Goal: Task Accomplishment & Management: Manage account settings

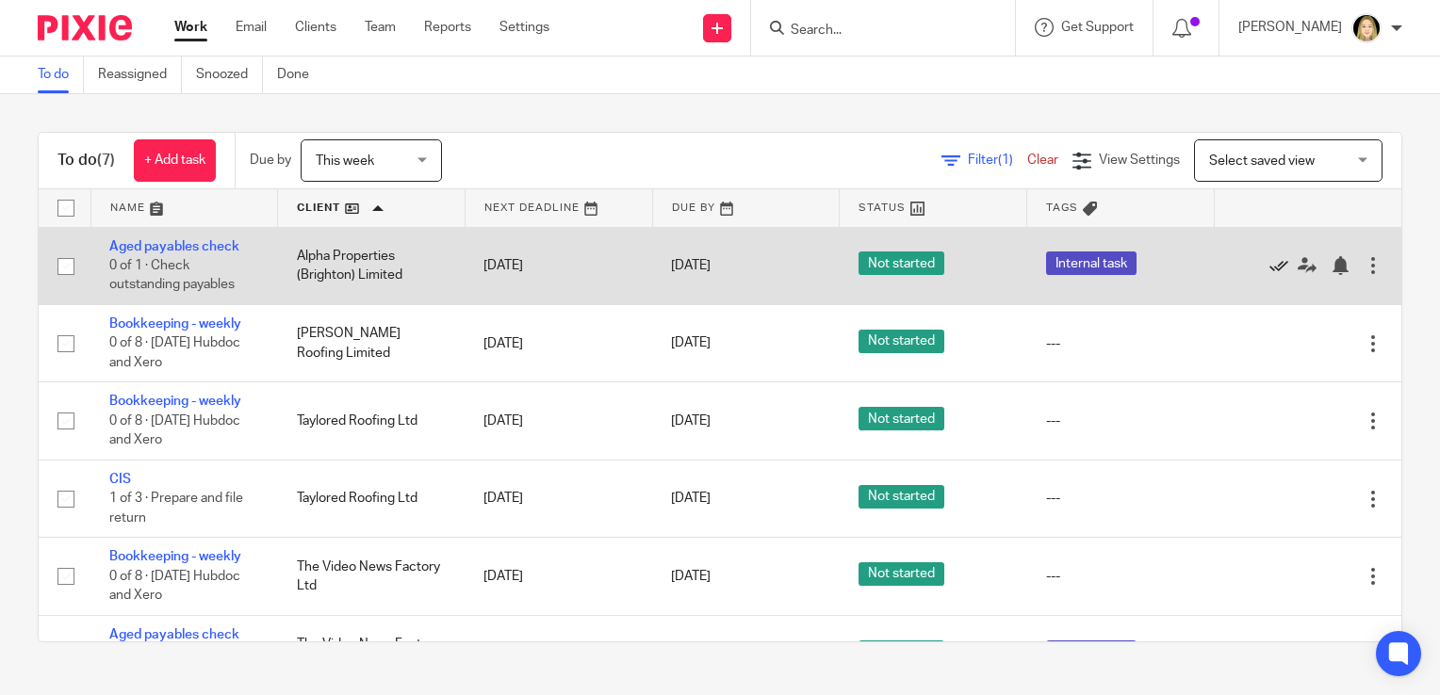
click at [1269, 263] on icon at bounding box center [1278, 265] width 19 height 19
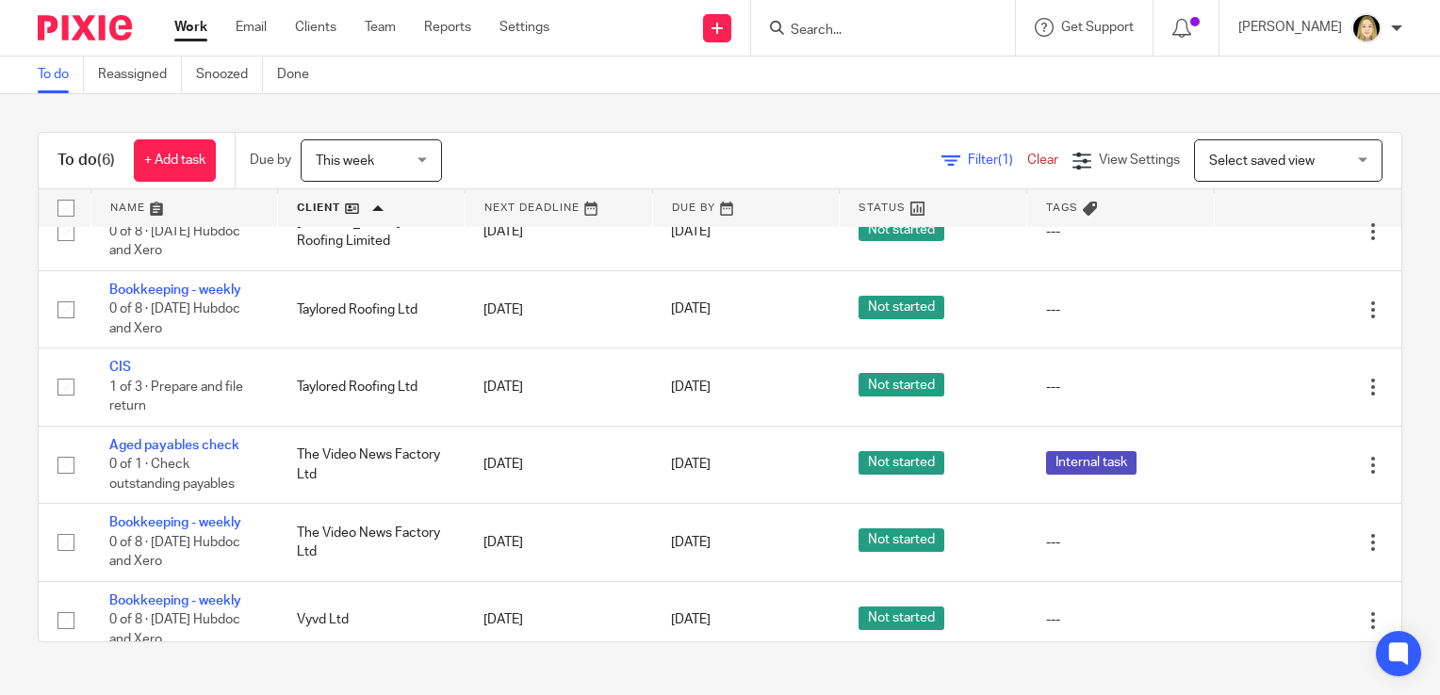
scroll to position [55, 0]
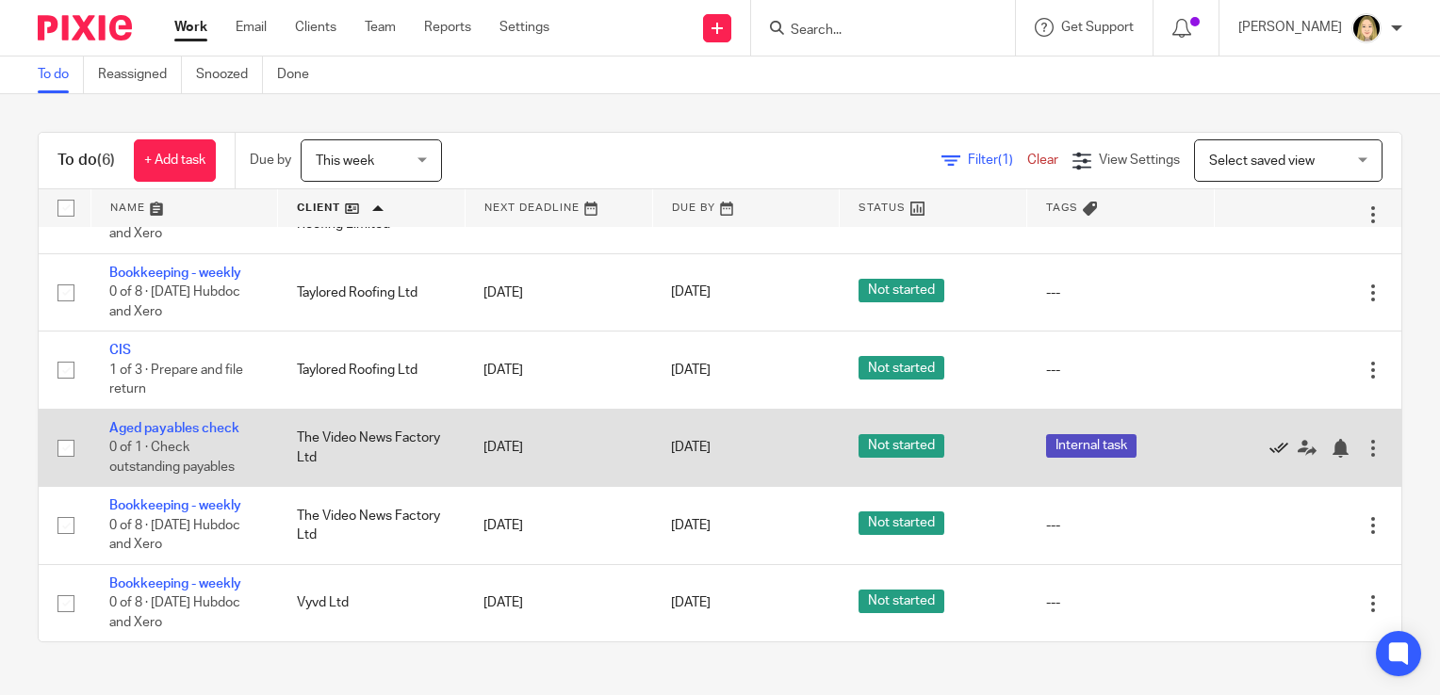
click at [1269, 446] on icon at bounding box center [1278, 448] width 19 height 19
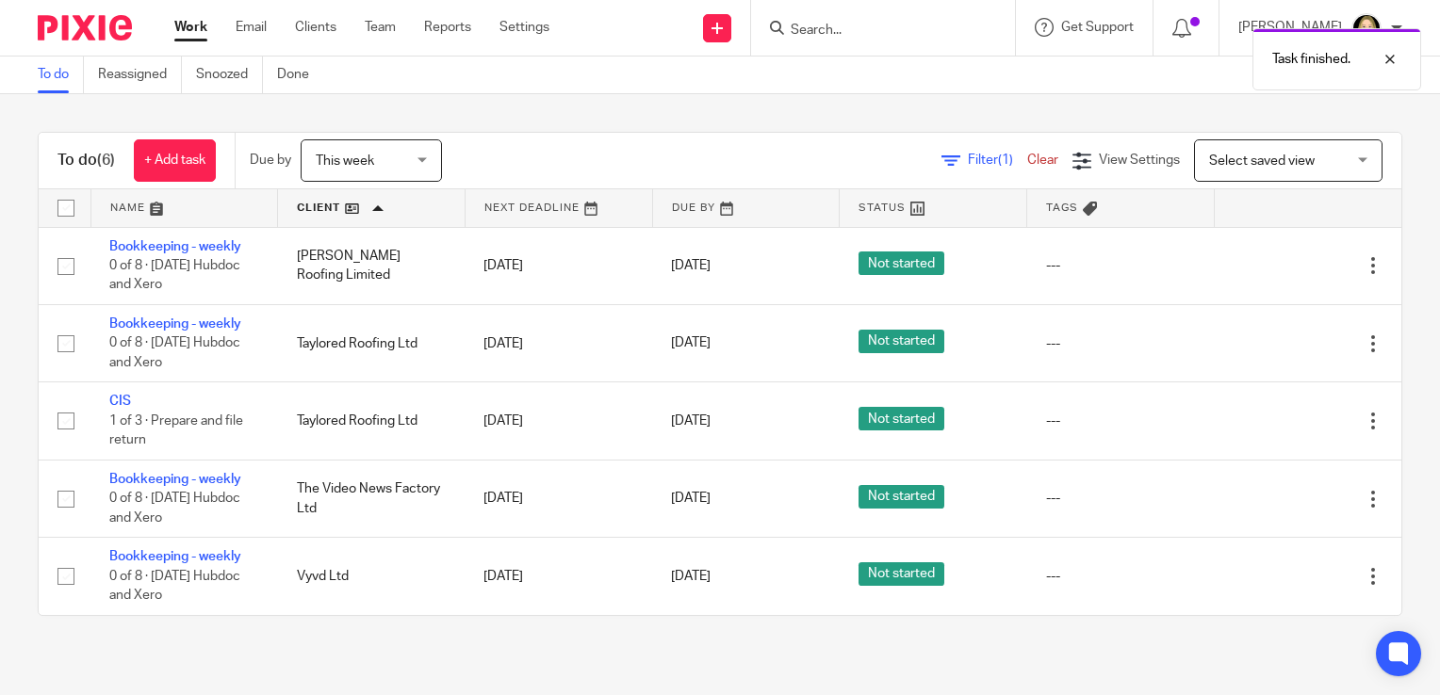
scroll to position [0, 0]
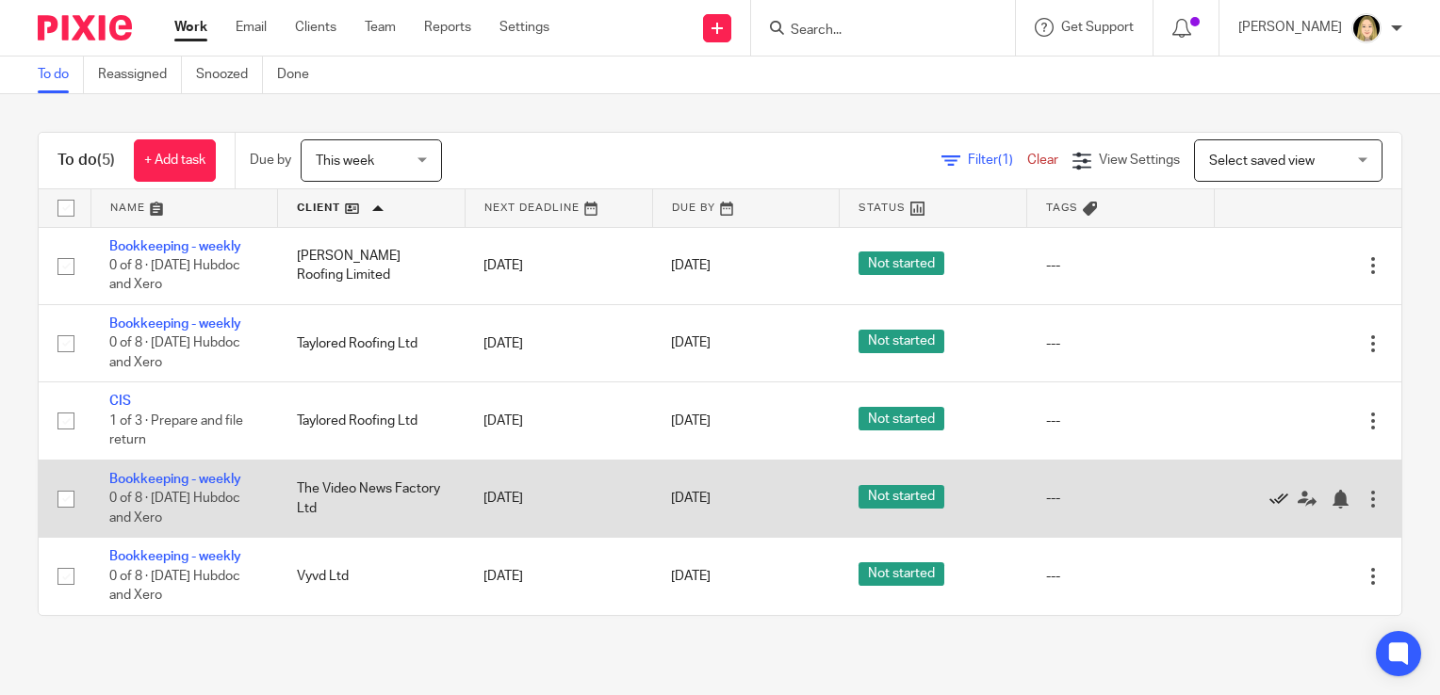
click at [1269, 502] on icon at bounding box center [1278, 499] width 19 height 19
